Goal: Task Accomplishment & Management: Manage account settings

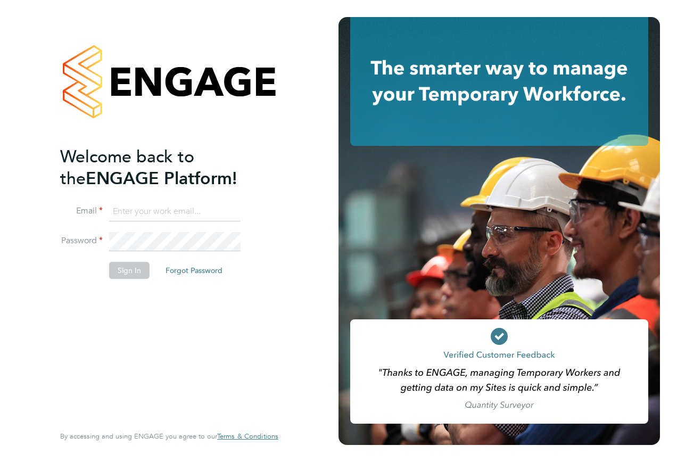
click at [180, 217] on input at bounding box center [174, 211] width 131 height 19
type input "samreet.thandi@hays.com"
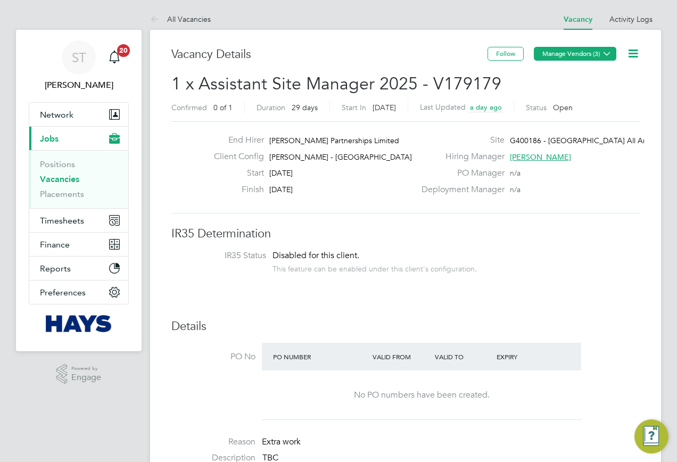
click at [586, 60] on button "Manage Vendors (3)" at bounding box center [575, 54] width 82 height 14
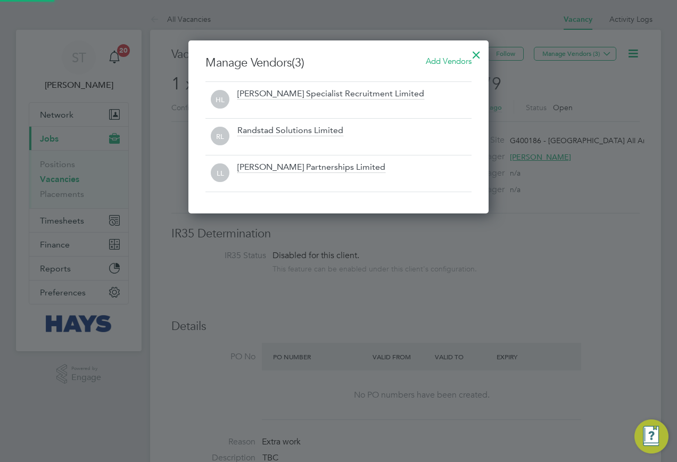
scroll to position [173, 301]
click at [445, 63] on span "Add Vendors" at bounding box center [449, 61] width 46 height 10
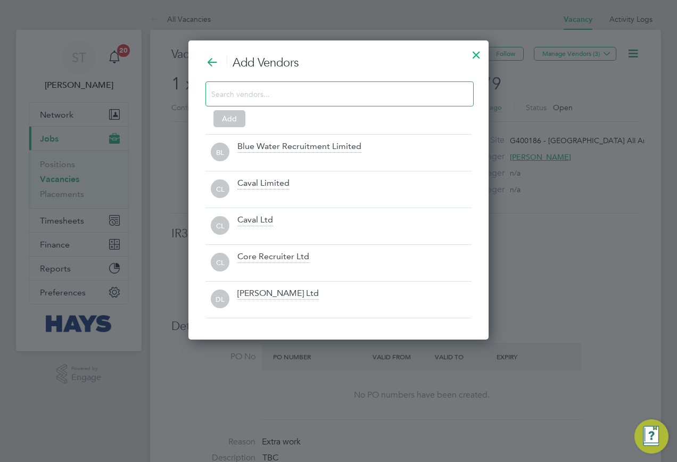
scroll to position [299, 301]
click at [318, 91] on input at bounding box center [330, 94] width 239 height 14
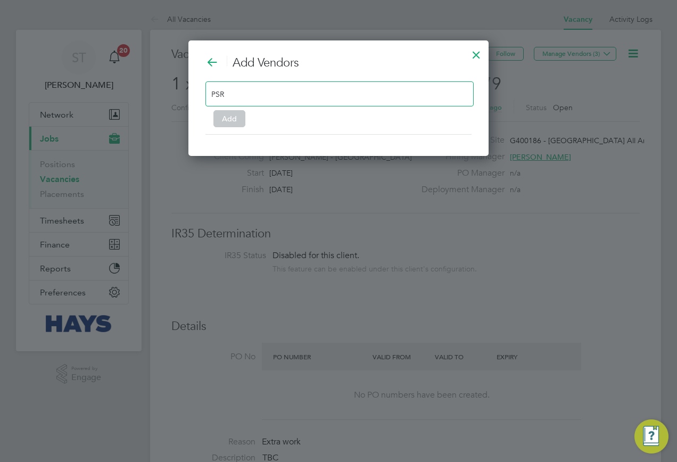
type input "PSR"
click at [475, 57] on div at bounding box center [476, 52] width 19 height 19
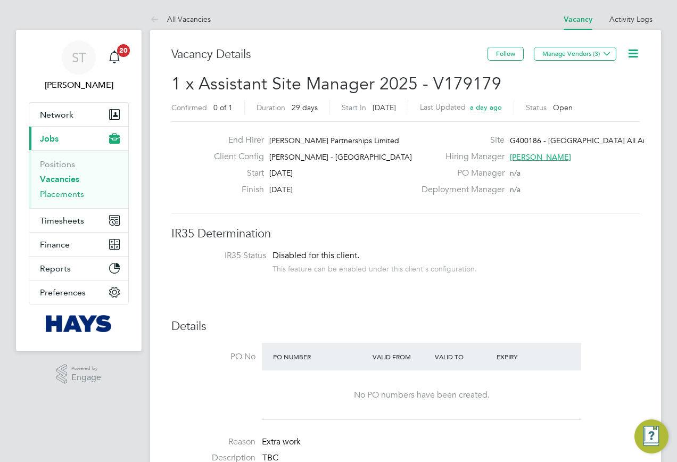
click at [61, 193] on link "Placements" at bounding box center [62, 194] width 44 height 10
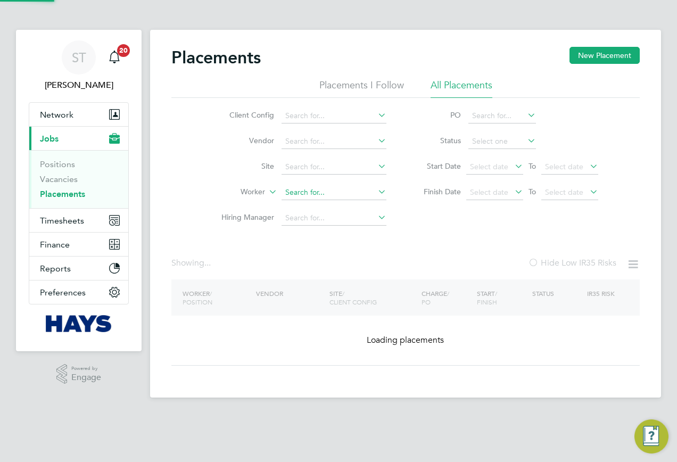
click at [294, 196] on input at bounding box center [333, 192] width 105 height 15
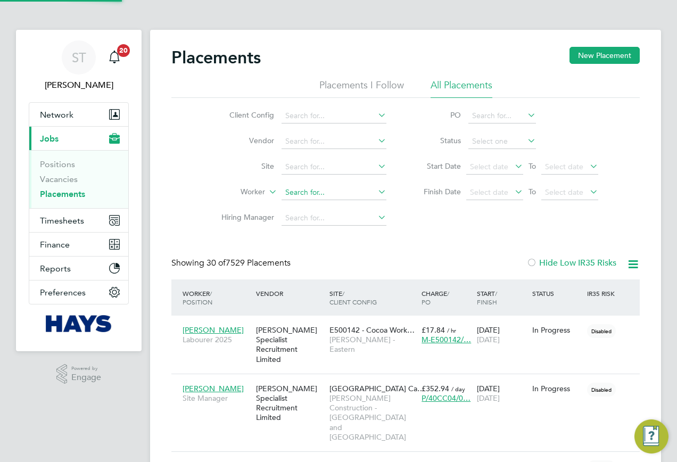
scroll to position [50, 93]
click at [312, 205] on b "[PERSON_NAME]" at bounding box center [343, 206] width 62 height 9
type input "[PERSON_NAME]"
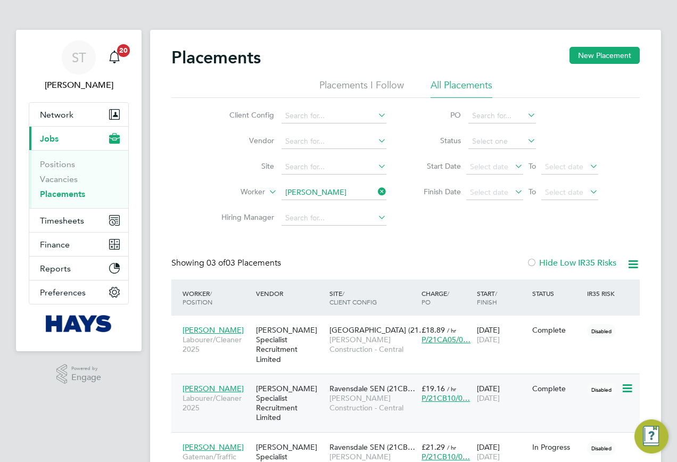
scroll to position [49, 0]
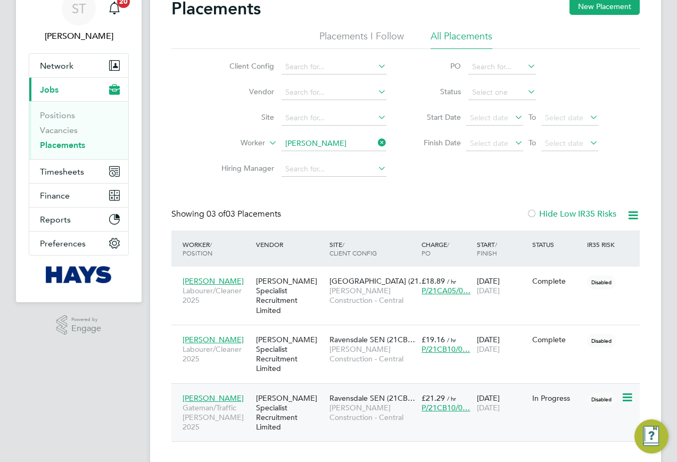
click at [319, 388] on div "[PERSON_NAME] Specialist Recruitment Limited" at bounding box center [289, 412] width 73 height 49
